Goal: Find specific page/section: Find specific page/section

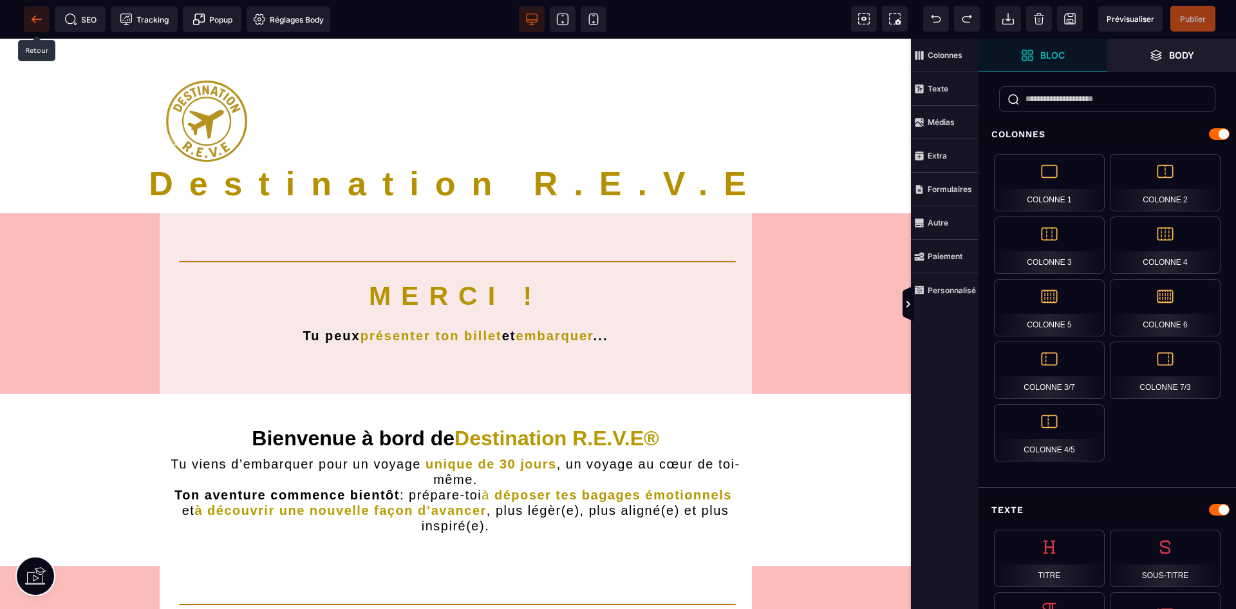
click at [35, 18] on icon at bounding box center [36, 19] width 13 height 13
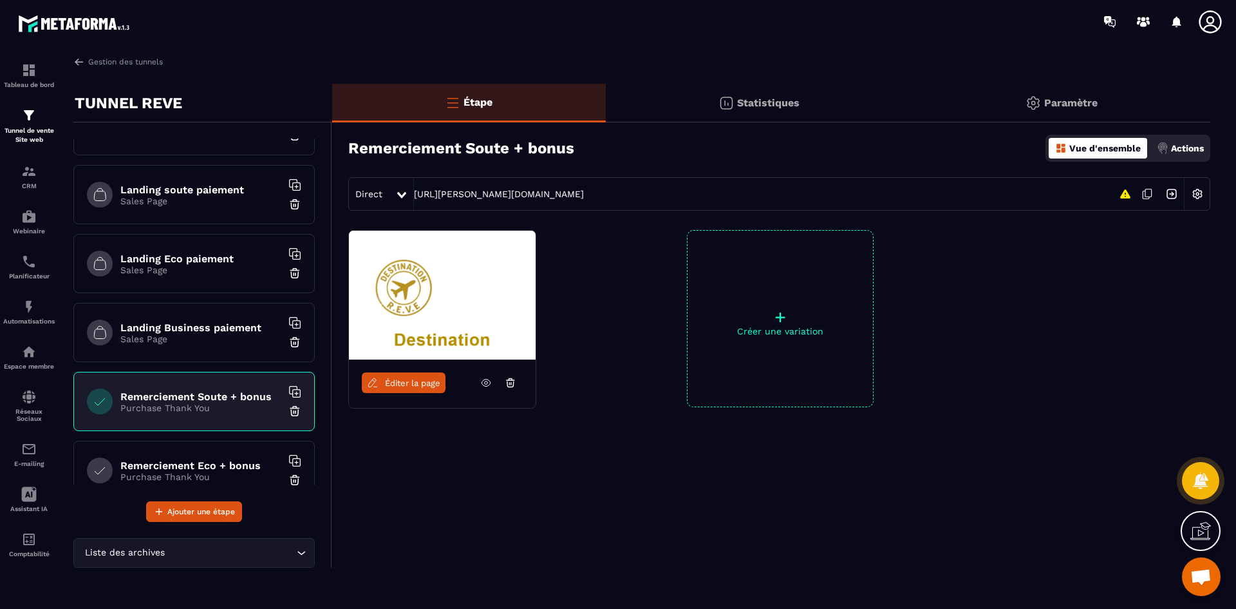
scroll to position [129, 0]
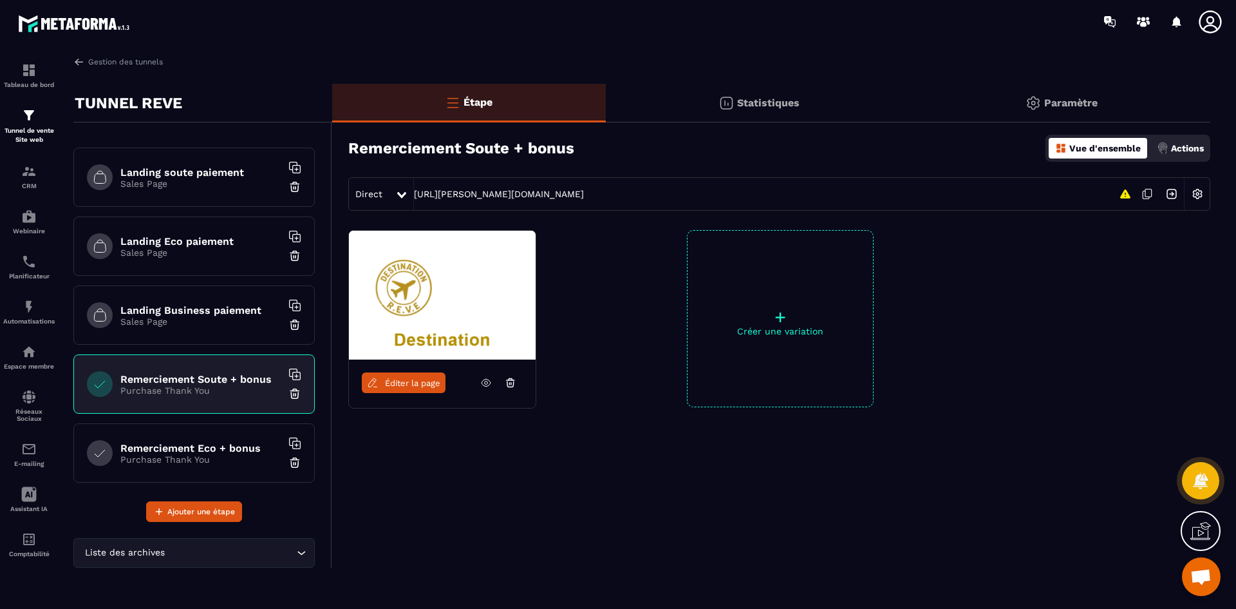
click at [189, 390] on p "Purchase Thank You" at bounding box center [200, 390] width 161 height 10
click at [227, 369] on div "Remerciement Soute + bonus Purchase Thank You" at bounding box center [193, 383] width 241 height 59
click at [402, 383] on span "Éditer la page" at bounding box center [412, 383] width 55 height 10
